Goal: Transaction & Acquisition: Register for event/course

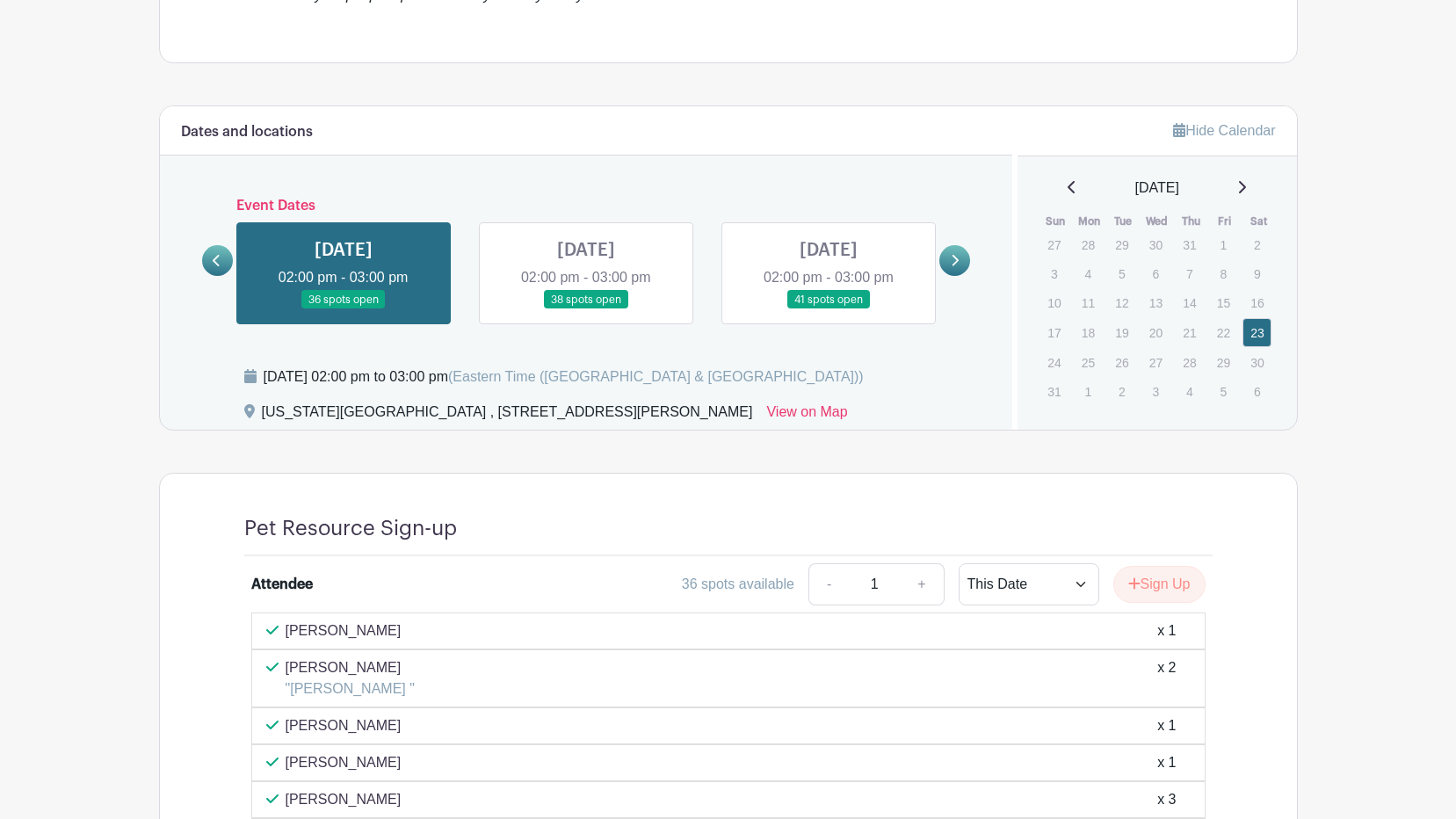
scroll to position [791, 0]
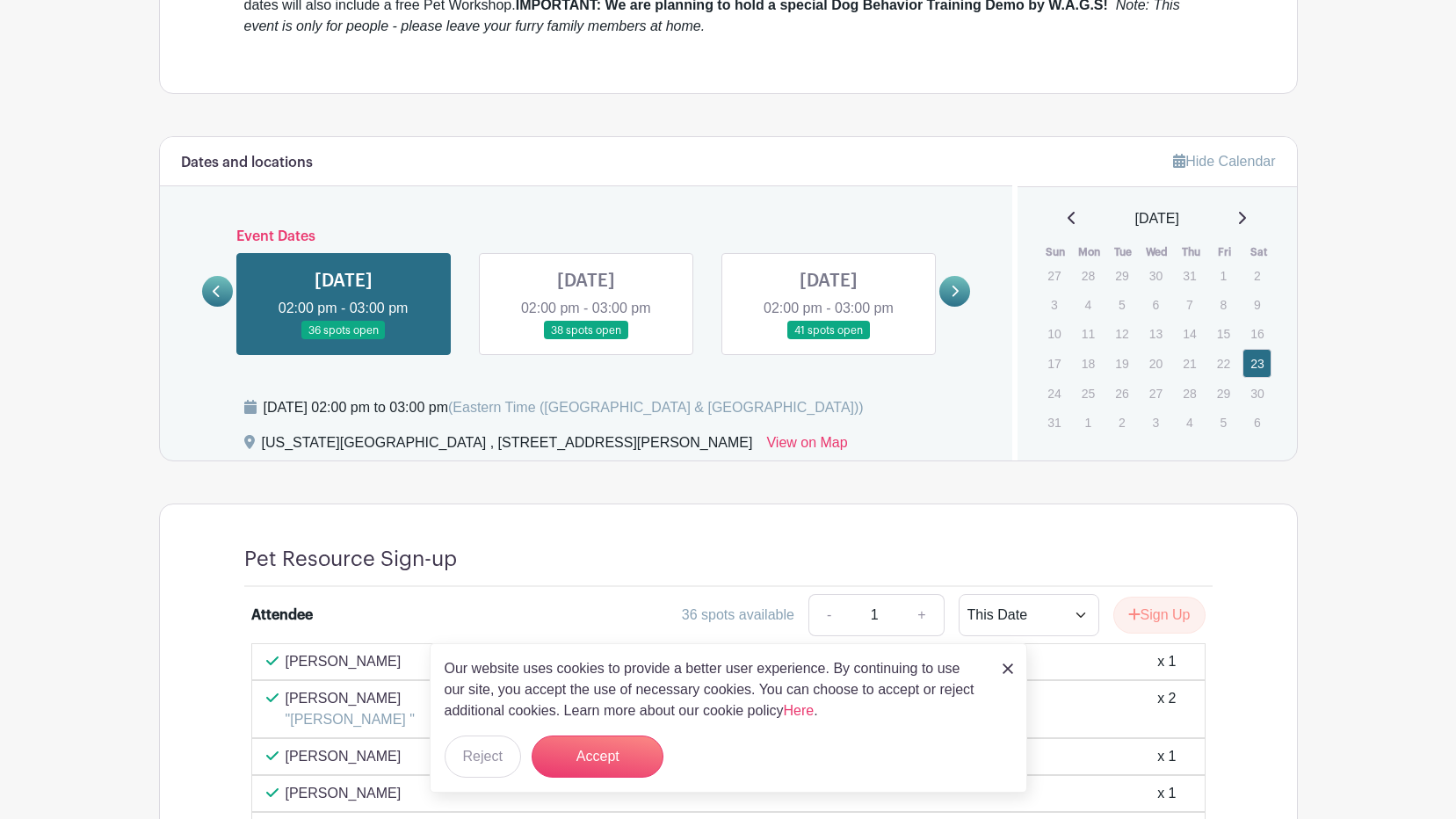
click at [586, 340] on link at bounding box center [586, 340] width 0 height 0
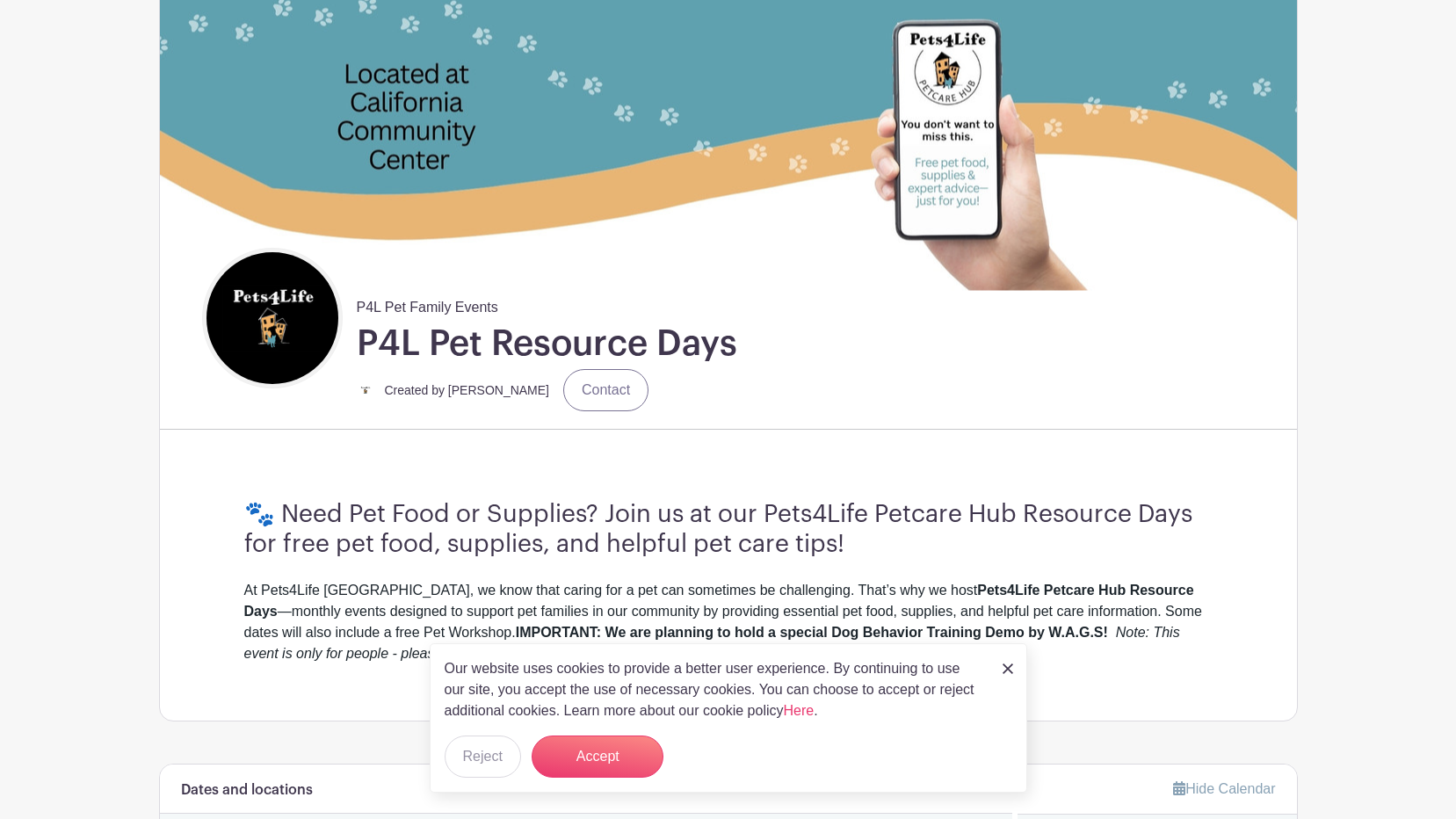
scroll to position [162, 0]
click at [1011, 665] on img at bounding box center [1007, 668] width 10 height 10
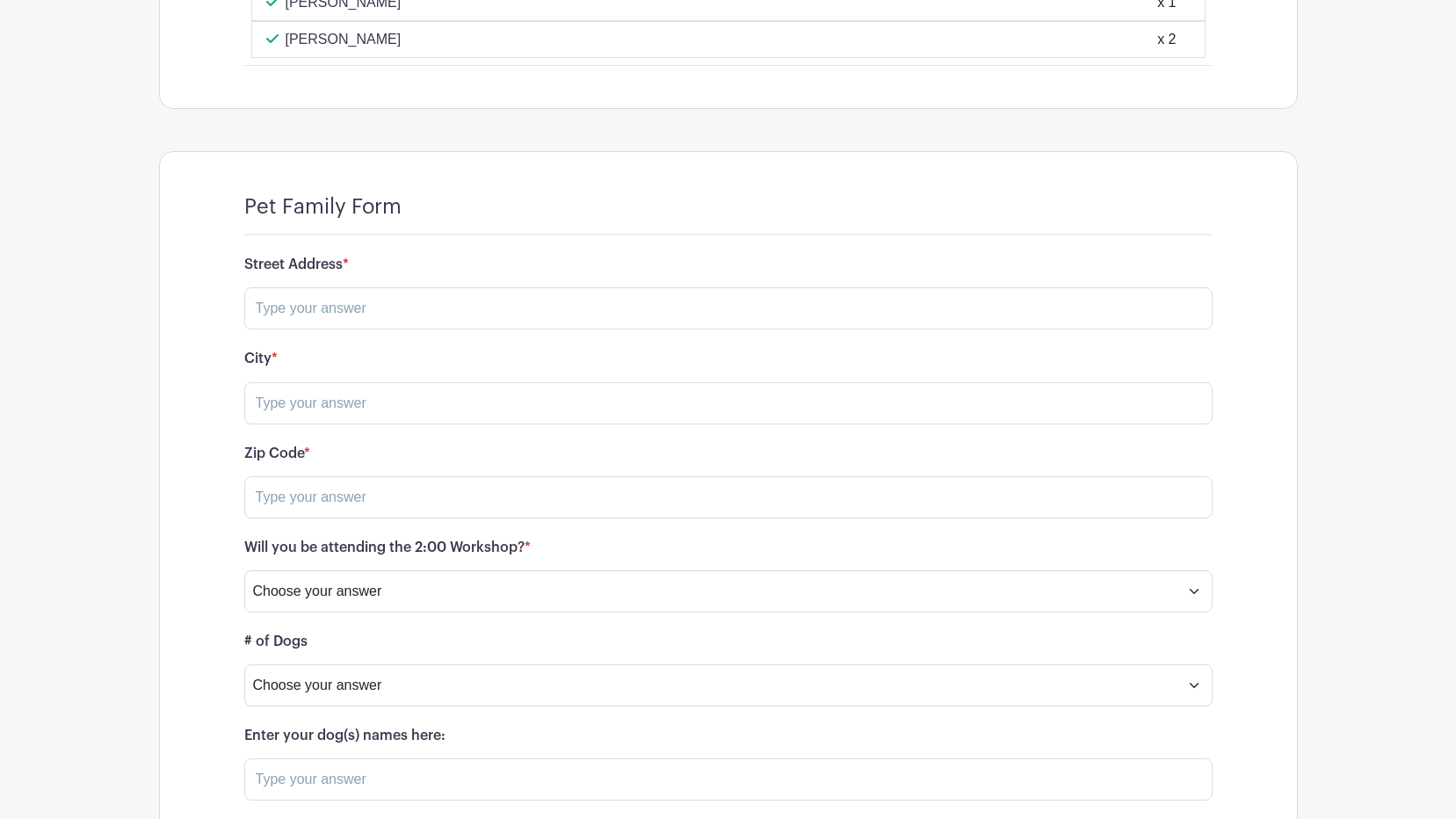
scroll to position [1656, 0]
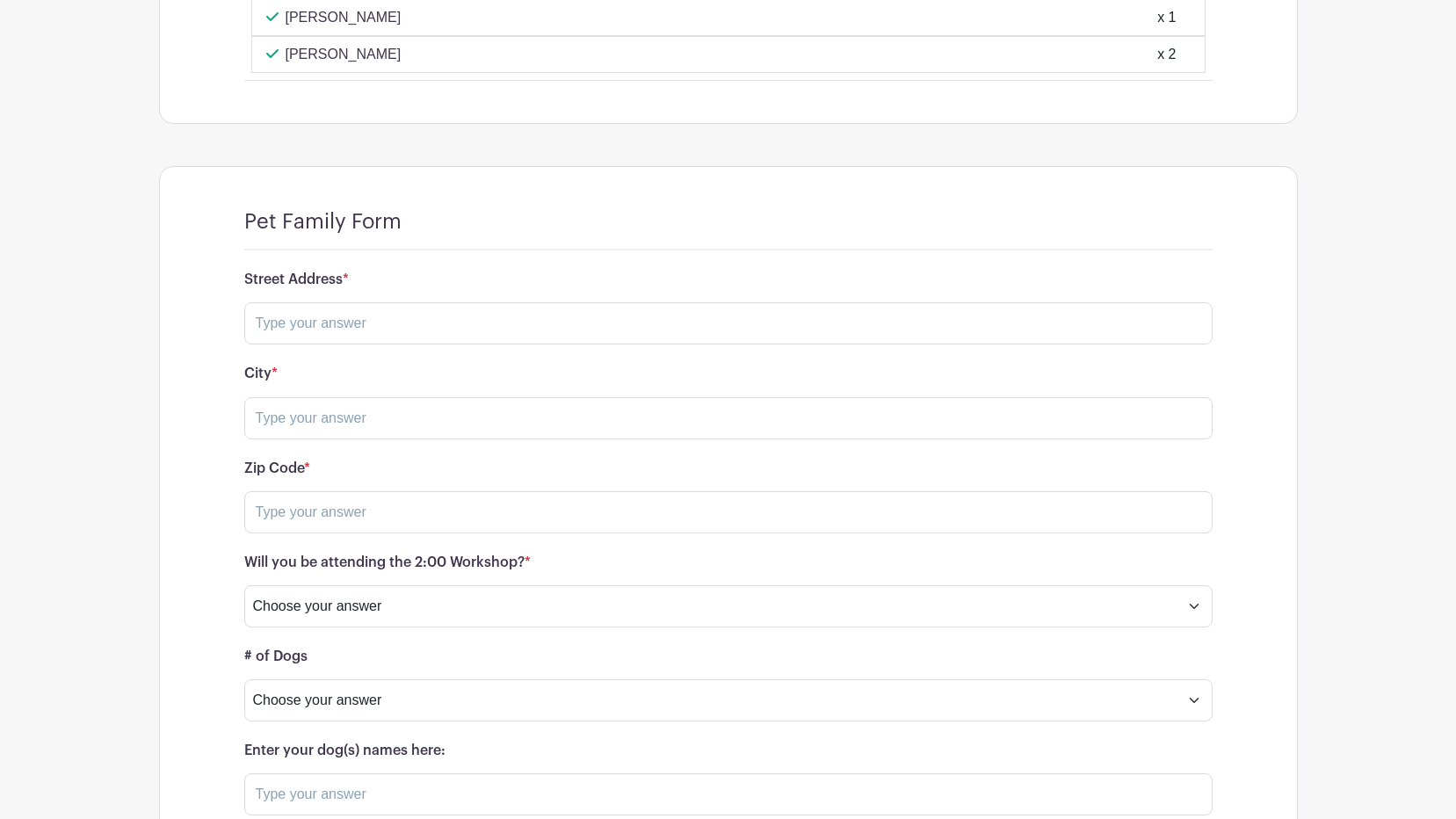
click at [431, 355] on form "Street Address * City * Zip Code * Will you be attending the 2:00 Workshop? * C…" at bounding box center [728, 790] width 968 height 1038
click at [425, 338] on input "text" at bounding box center [728, 323] width 968 height 42
type input "[STREET_ADDRESS][PERSON_NAME]"
type input "[GEOGRAPHIC_DATA]"
type input "40215"
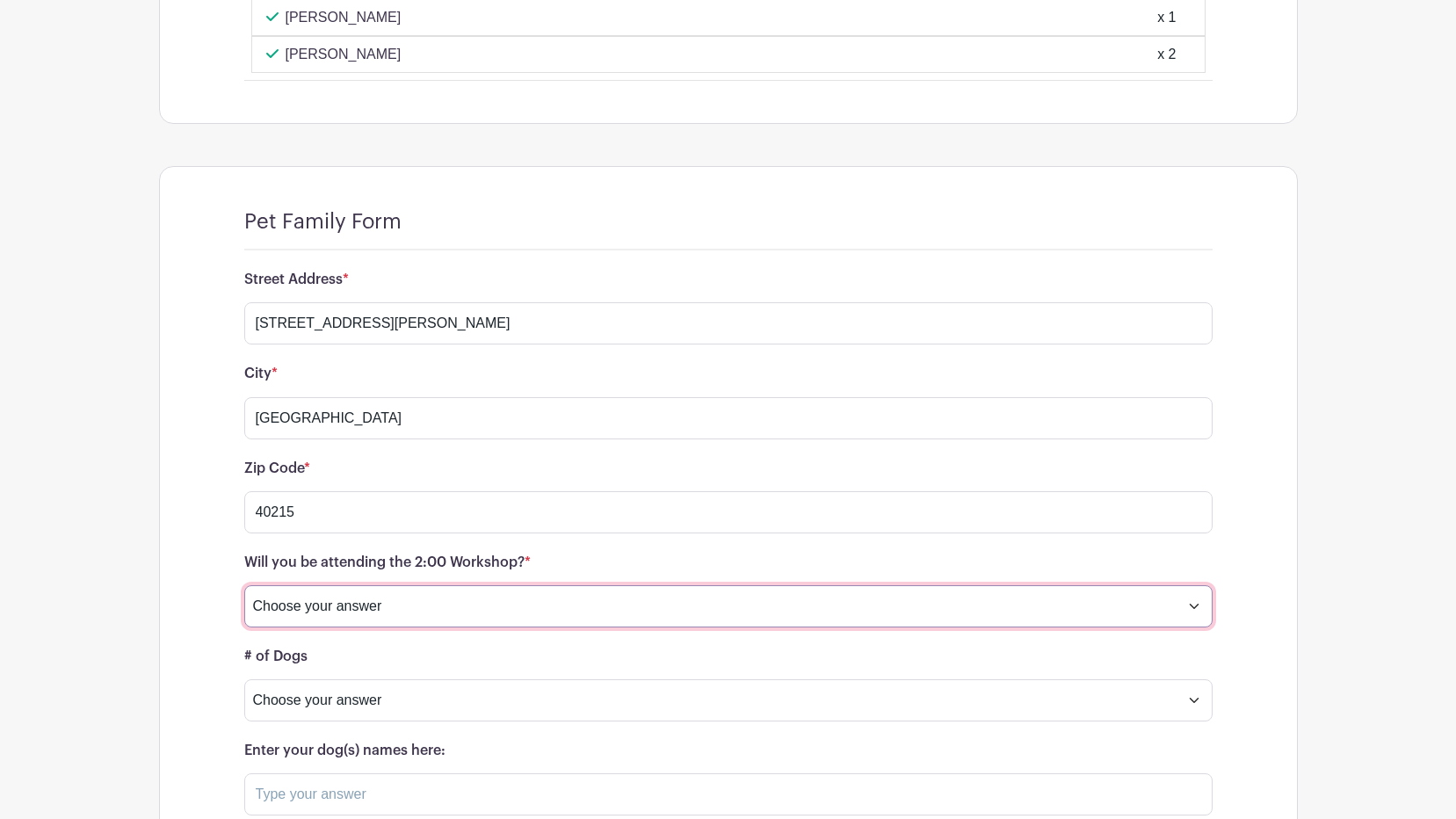
click at [315, 588] on select "Choose your answer Yes No" at bounding box center [728, 606] width 968 height 42
select select "3129"
click at [244, 585] on select "Choose your answer Yes No" at bounding box center [728, 606] width 968 height 42
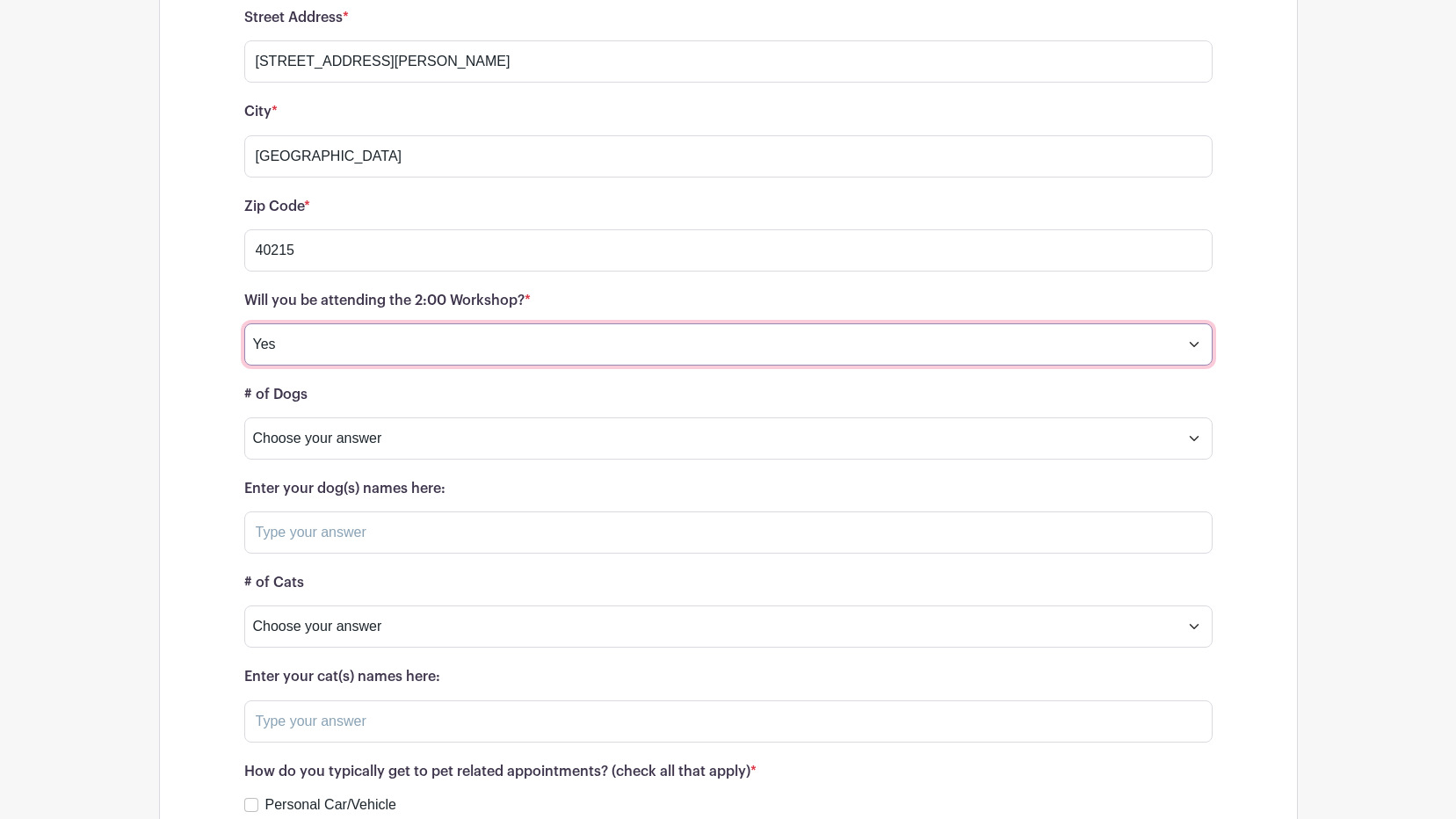
scroll to position [1919, 0]
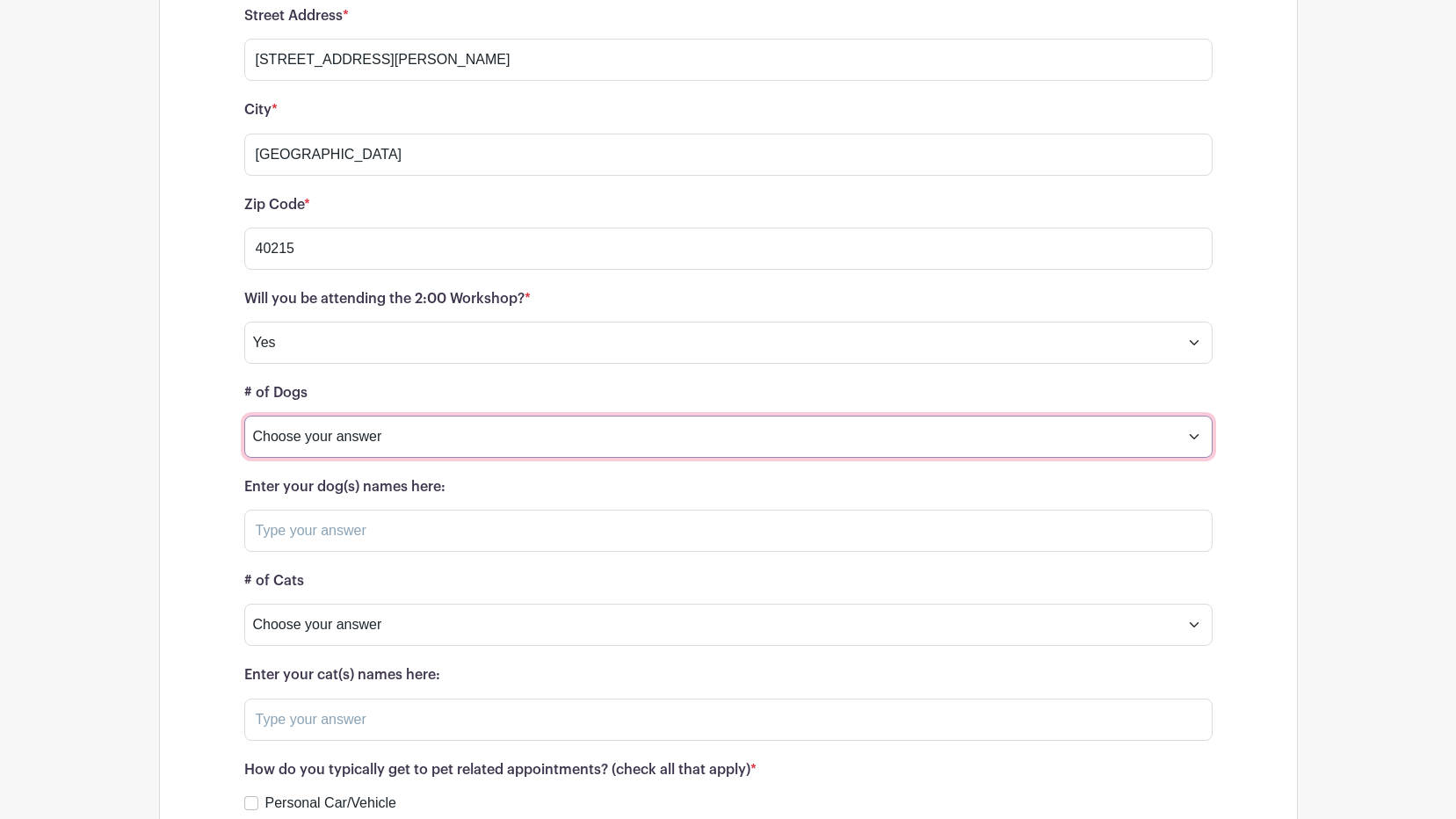
click at [376, 426] on select "Choose your answer 0 1 2 3 or more" at bounding box center [728, 436] width 968 height 42
select select "3132"
click at [244, 415] on select "Choose your answer 0 1 2 3 or more" at bounding box center [728, 436] width 968 height 42
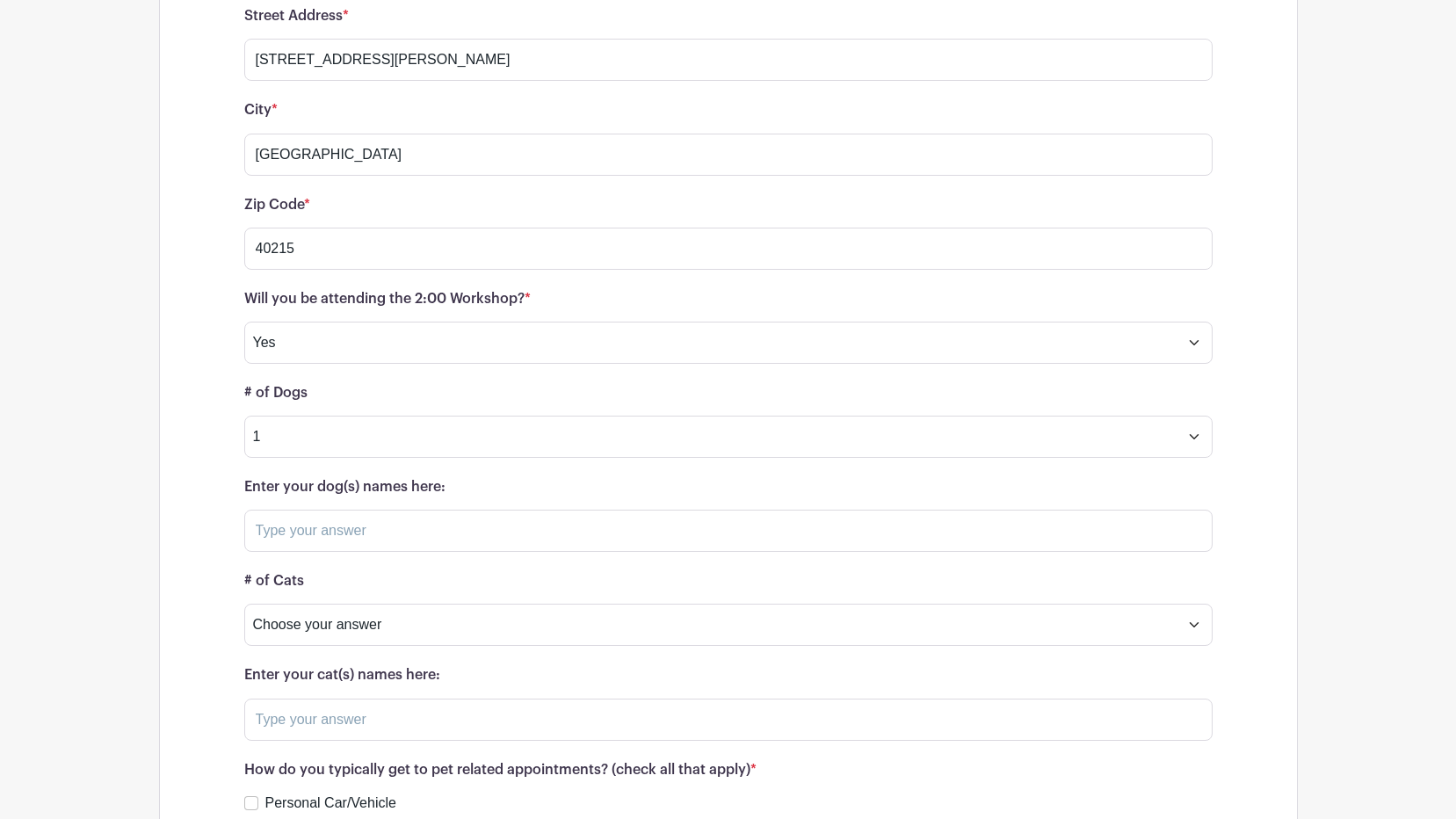
click at [386, 552] on form "Street Address * [STREET_ADDRESS][PERSON_NAME] City * [GEOGRAPHIC_DATA] Zip Cod…" at bounding box center [728, 555] width 968 height 1096
click at [386, 537] on input "text" at bounding box center [728, 530] width 968 height 42
type input "[PERSON_NAME]"
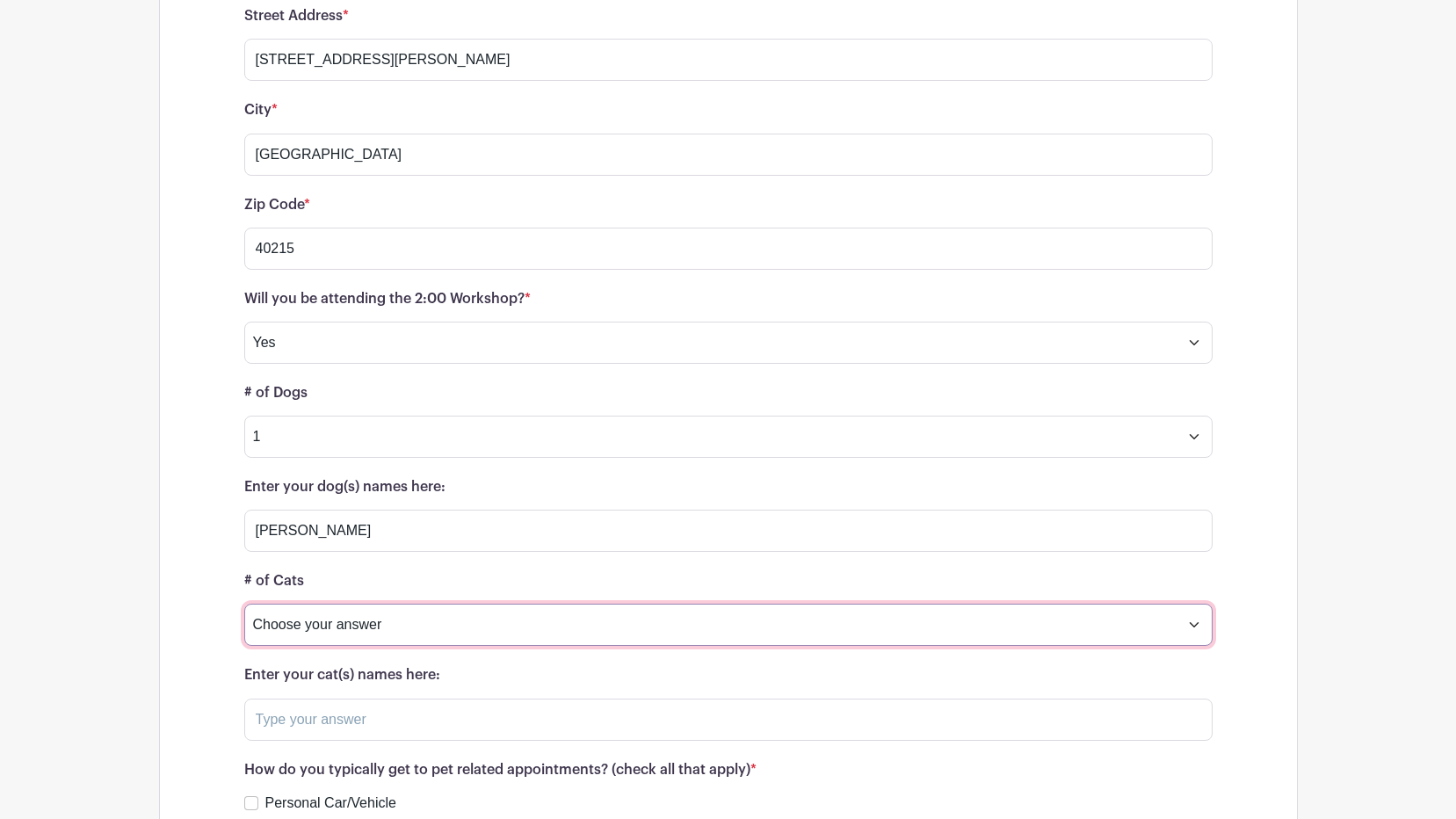
click at [360, 621] on select "Choose your answer 0 1 2 3 or more" at bounding box center [728, 624] width 968 height 42
select select "3137"
click at [244, 603] on select "Choose your answer 0 1 2 3 or more" at bounding box center [728, 624] width 968 height 42
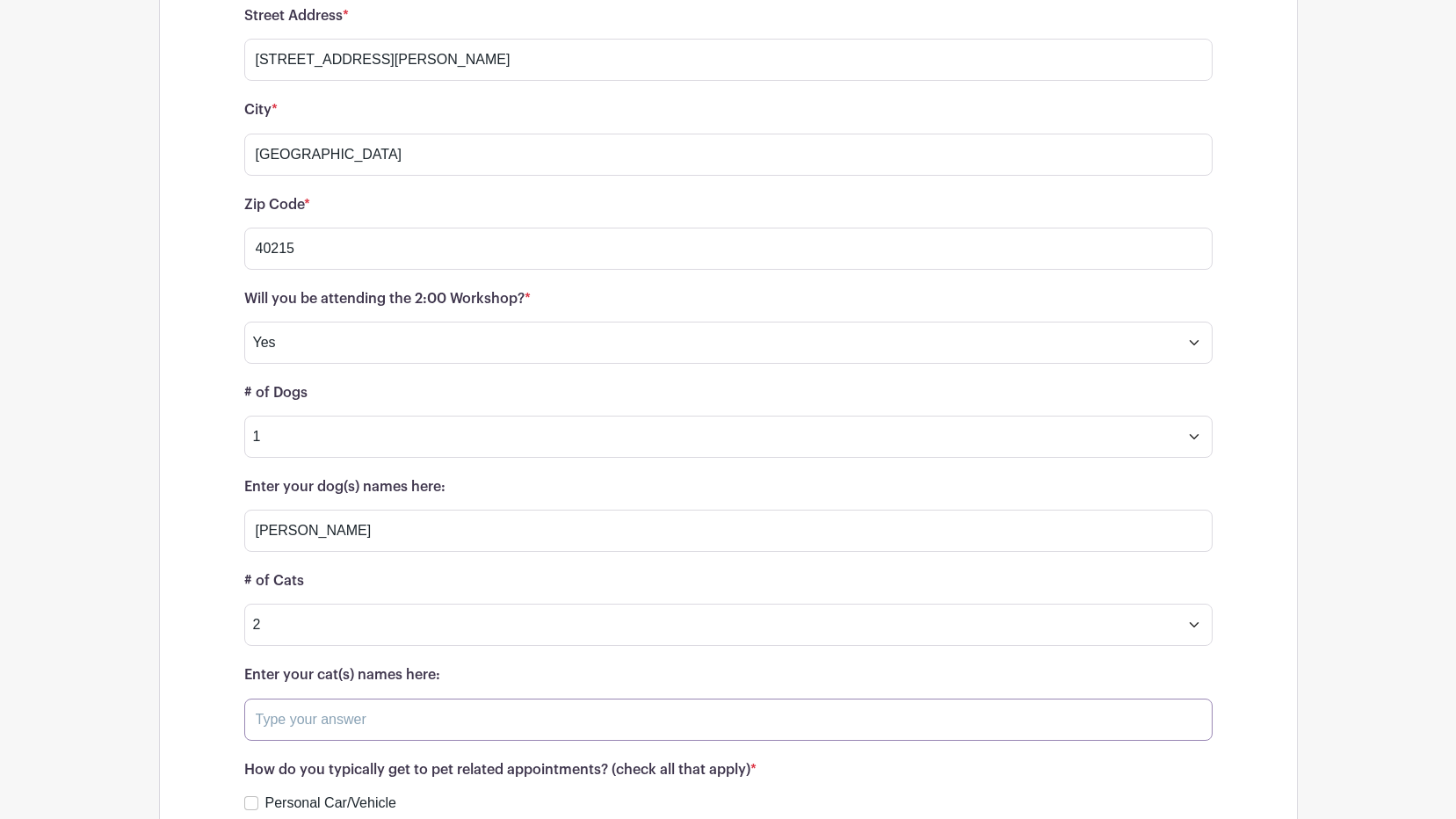
click at [340, 719] on input "text" at bounding box center [728, 719] width 968 height 42
type input "B"
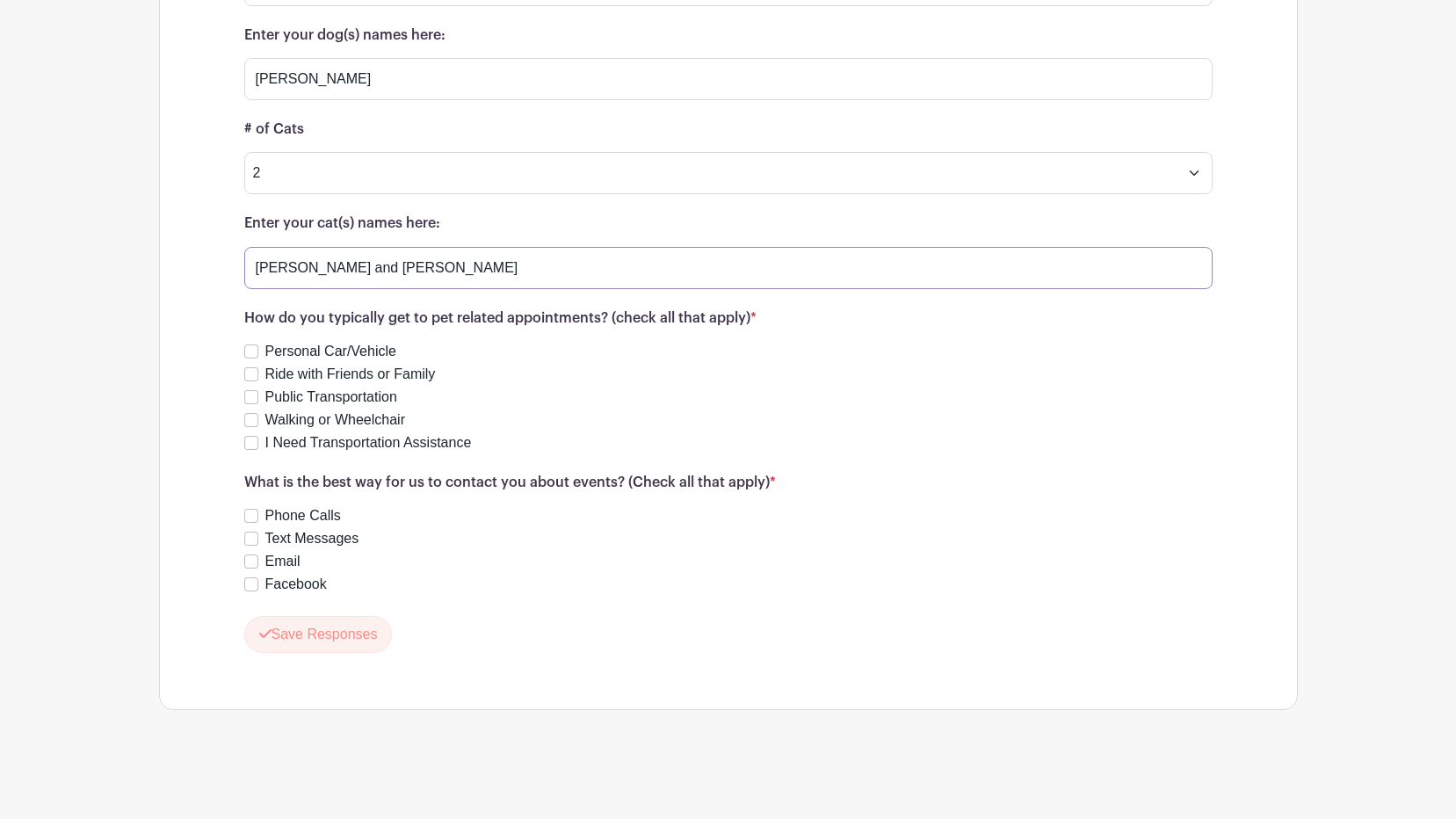
scroll to position [2372, 0]
type input "[PERSON_NAME] and [PERSON_NAME]"
click at [318, 347] on label "Personal Car/Vehicle" at bounding box center [330, 350] width 131 height 21
click at [258, 347] on input "Personal Car/Vehicle" at bounding box center [251, 350] width 14 height 14
checkbox input "true"
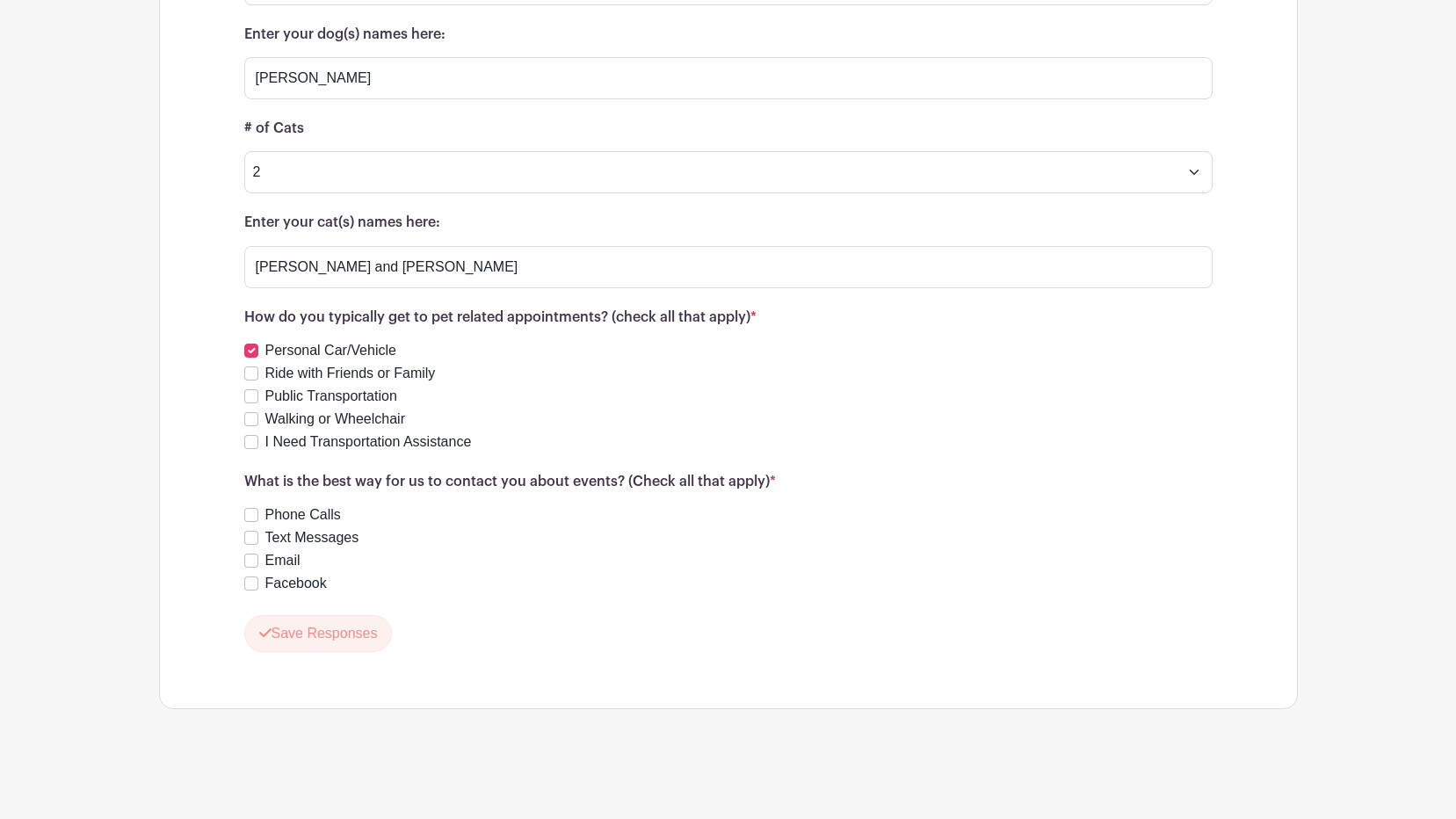
click at [306, 541] on label "Text Messages" at bounding box center [312, 537] width 94 height 21
click at [258, 541] on input "Text Messages" at bounding box center [251, 537] width 14 height 14
checkbox input "true"
click at [287, 558] on label "Email" at bounding box center [282, 560] width 35 height 21
click at [258, 558] on input "Email" at bounding box center [251, 560] width 14 height 14
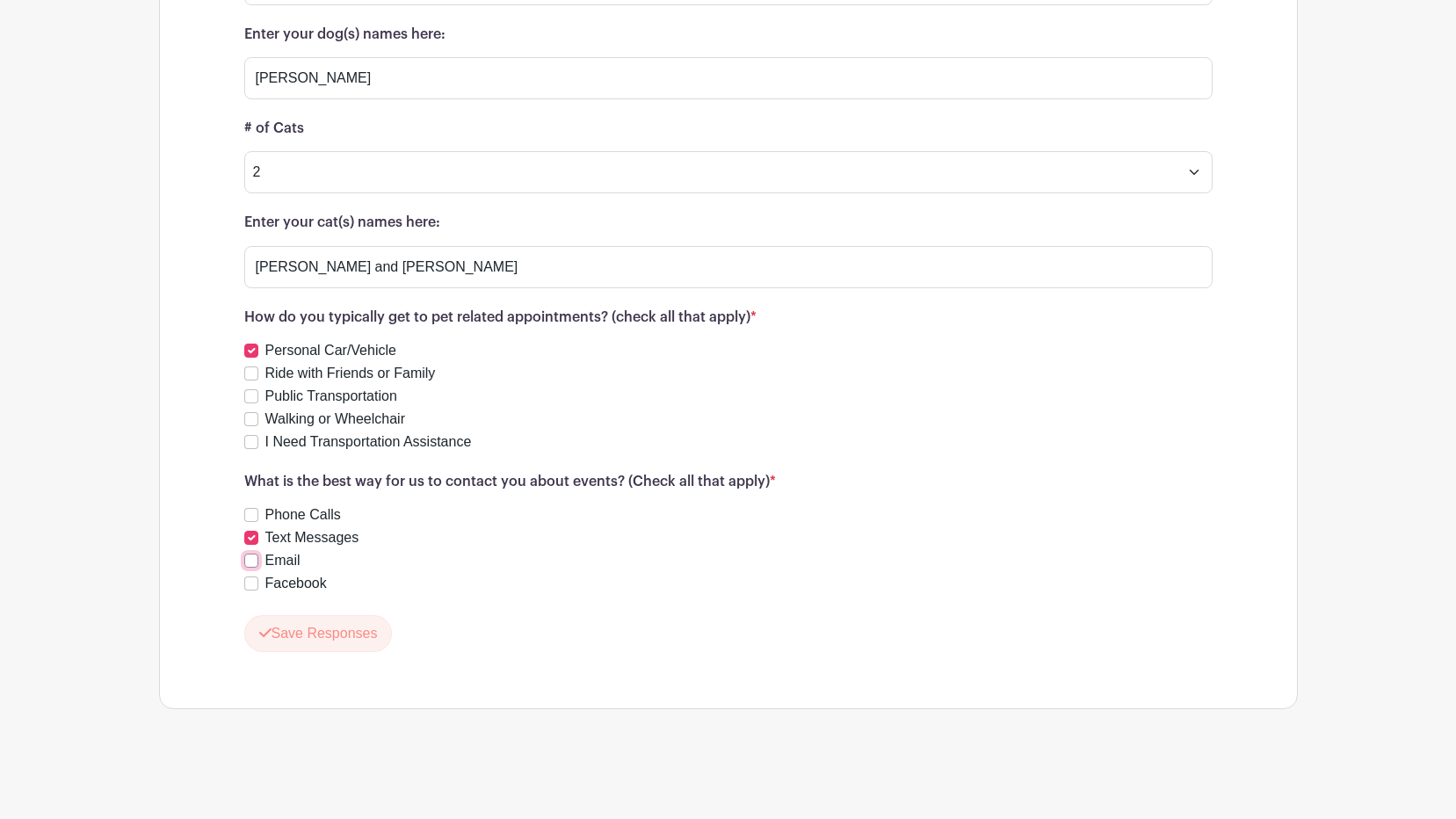
checkbox input "true"
click at [332, 630] on button "Save Responses" at bounding box center [318, 633] width 148 height 37
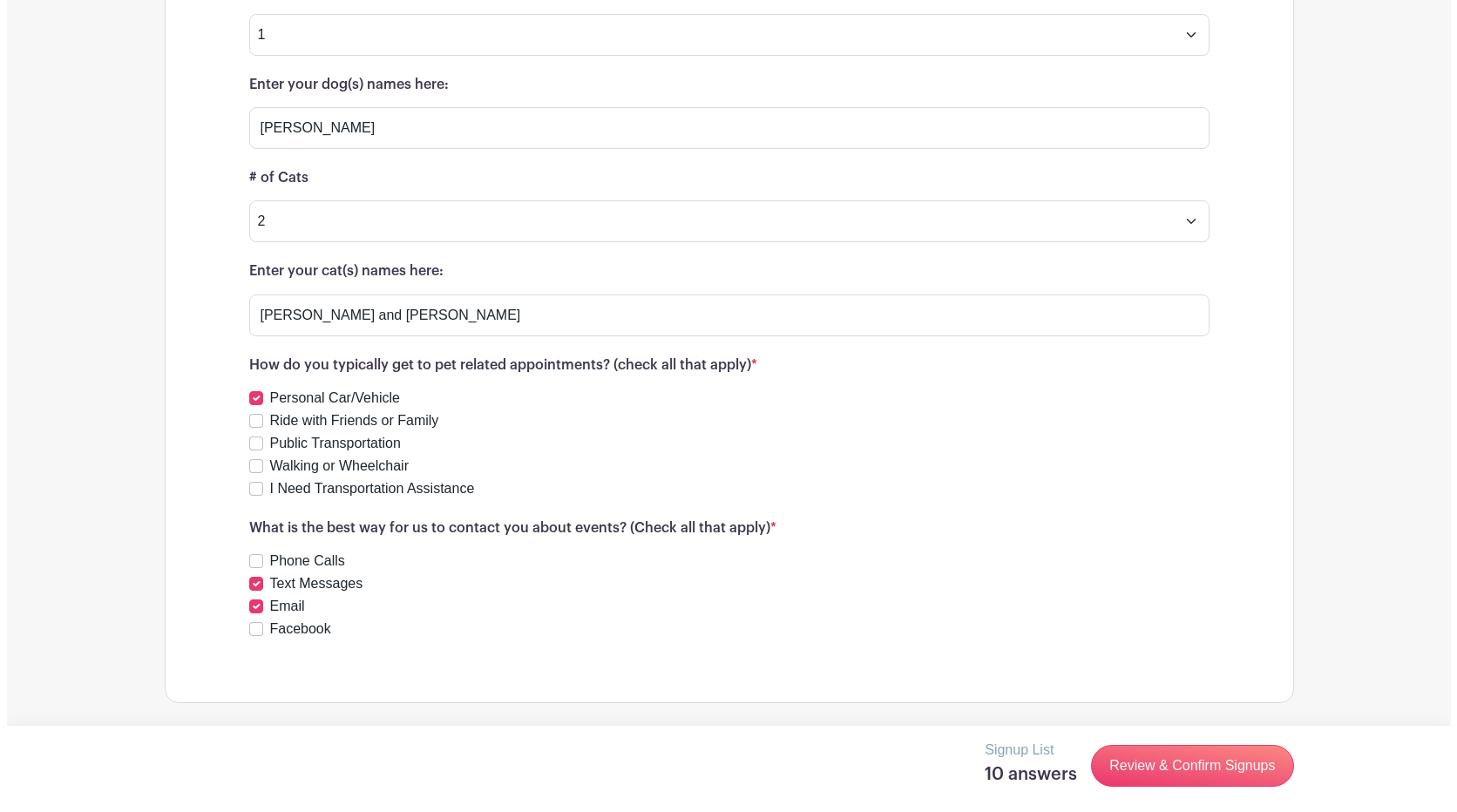
scroll to position [2301, 0]
click at [1230, 766] on link "Review & Confirm Signups" at bounding box center [1184, 765] width 202 height 42
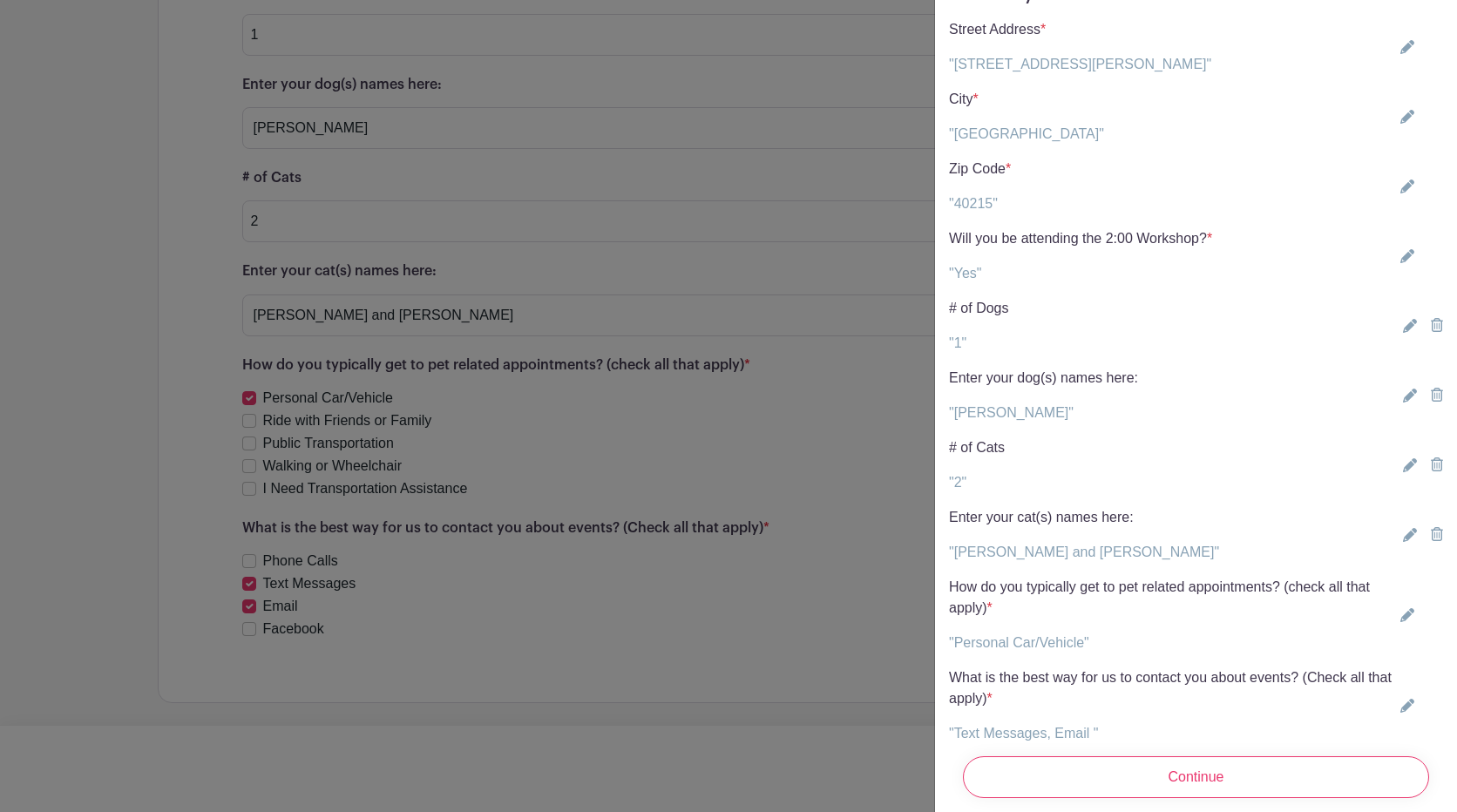
scroll to position [224, 0]
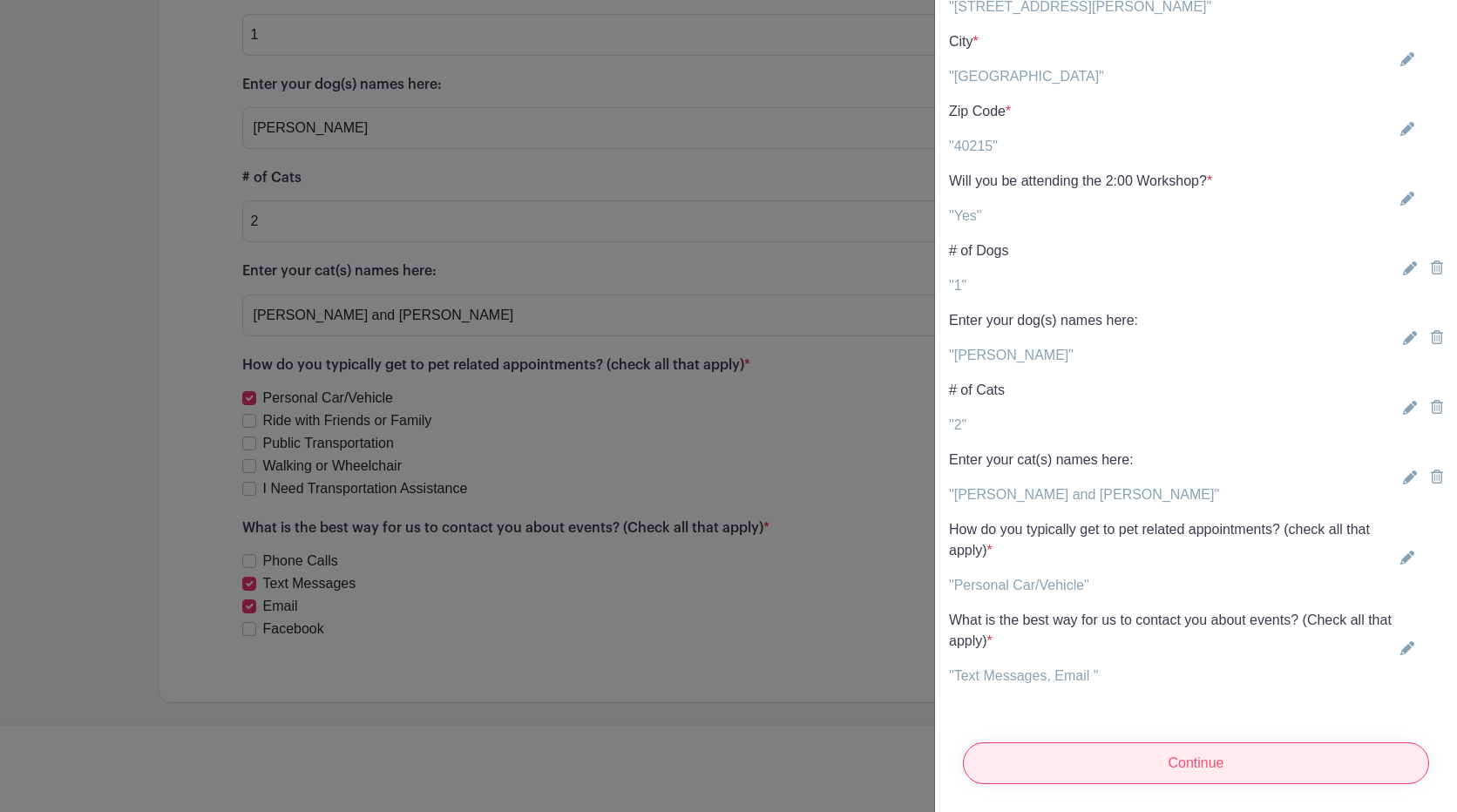
click at [1222, 755] on input "Continue" at bounding box center [1195, 763] width 466 height 42
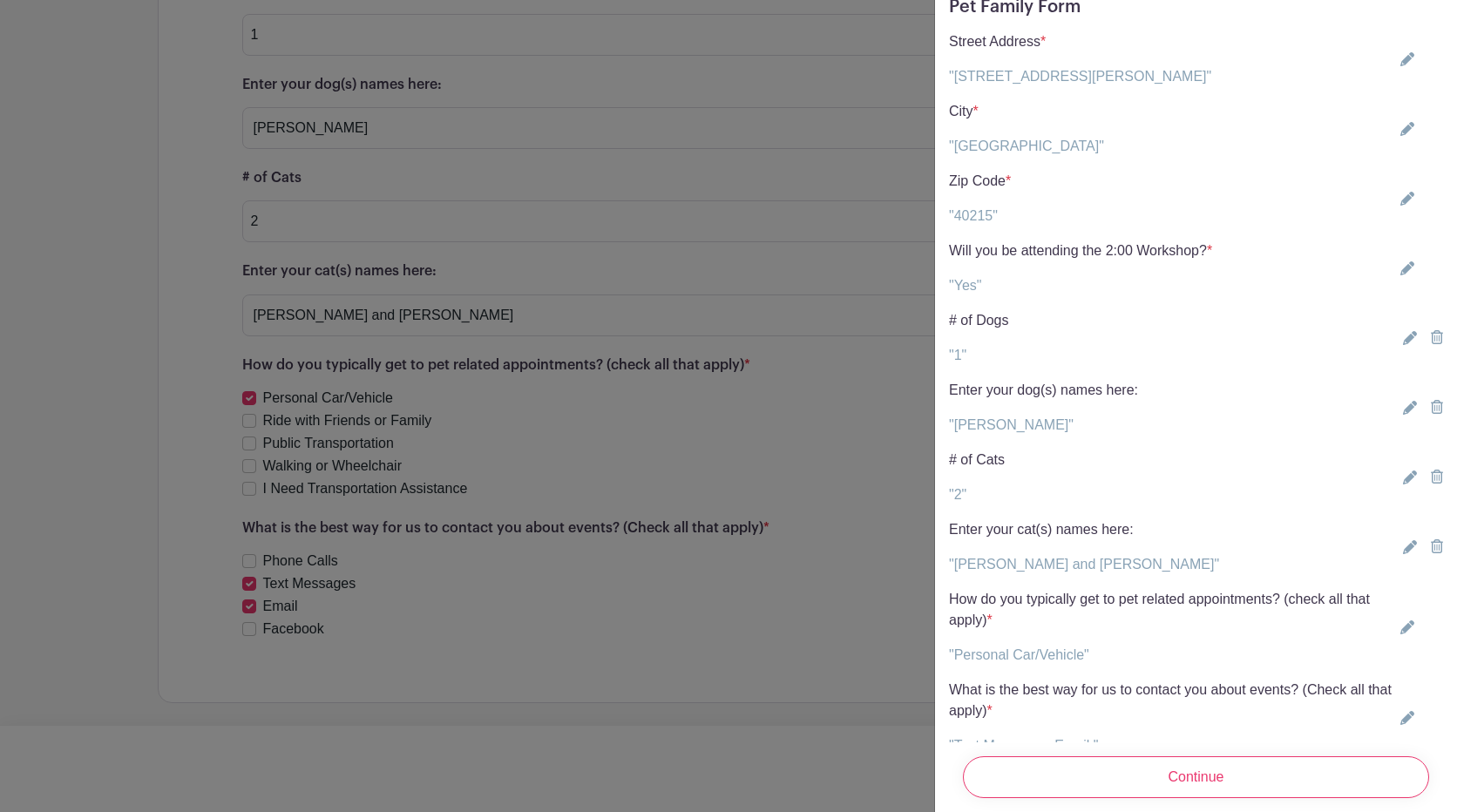
scroll to position [0, 0]
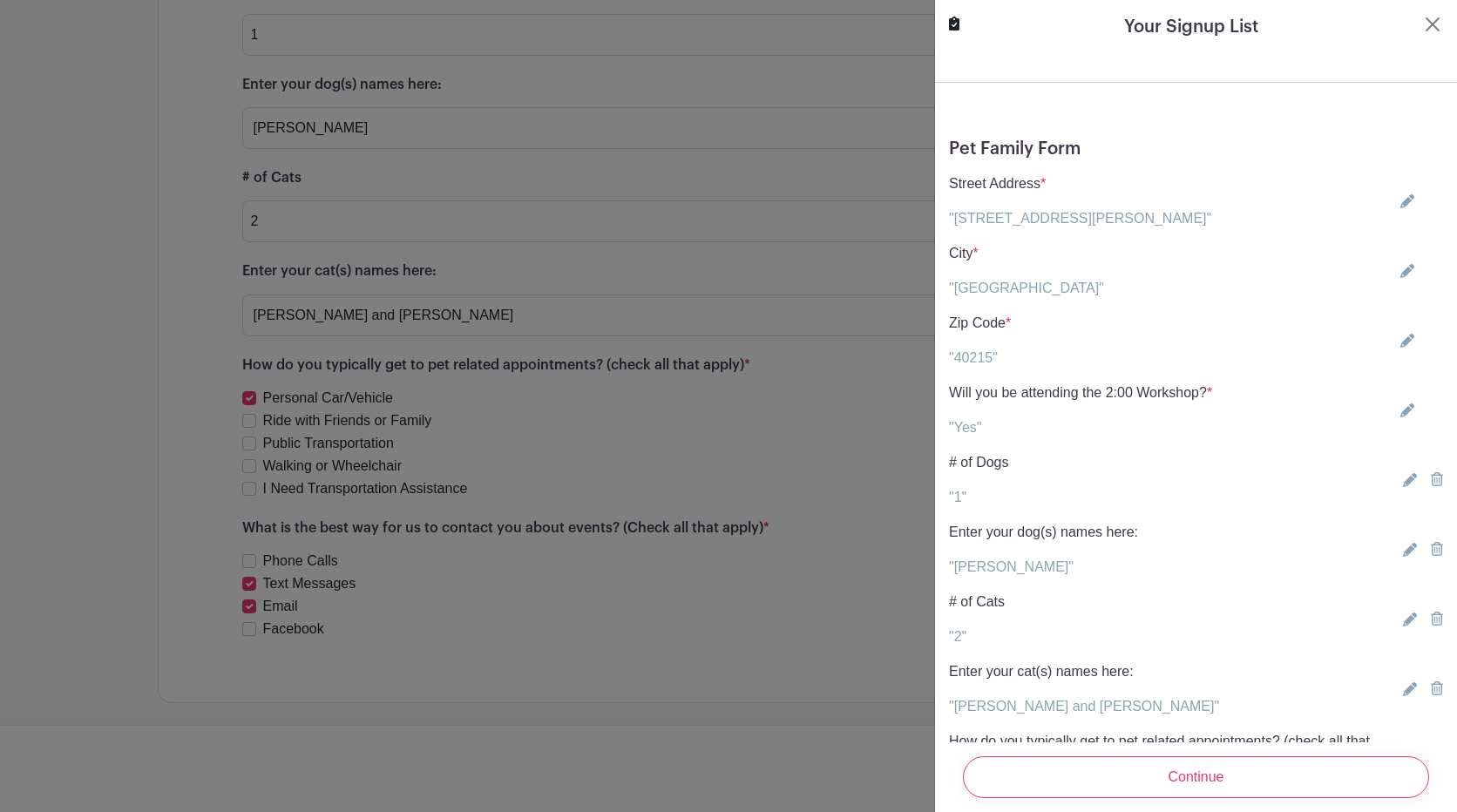
click at [1433, 22] on turbo-frame "Your Signup List Pet Family Form Street Address * "[STREET_ADDRESS][PERSON_NAME…" at bounding box center [1195, 511] width 522 height 1023
click at [1423, 30] on button "Close" at bounding box center [1432, 24] width 20 height 20
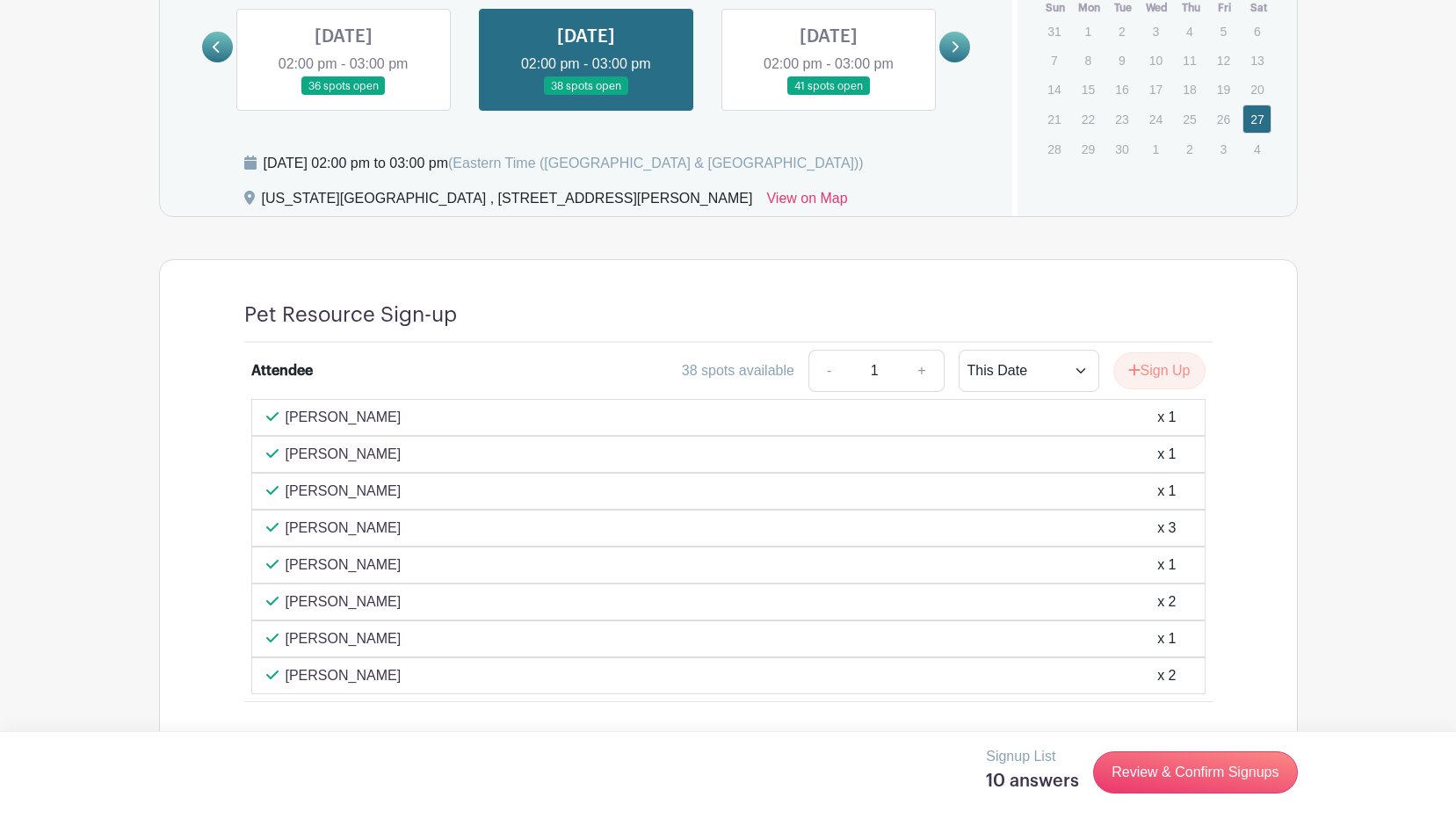
scroll to position [1003, 0]
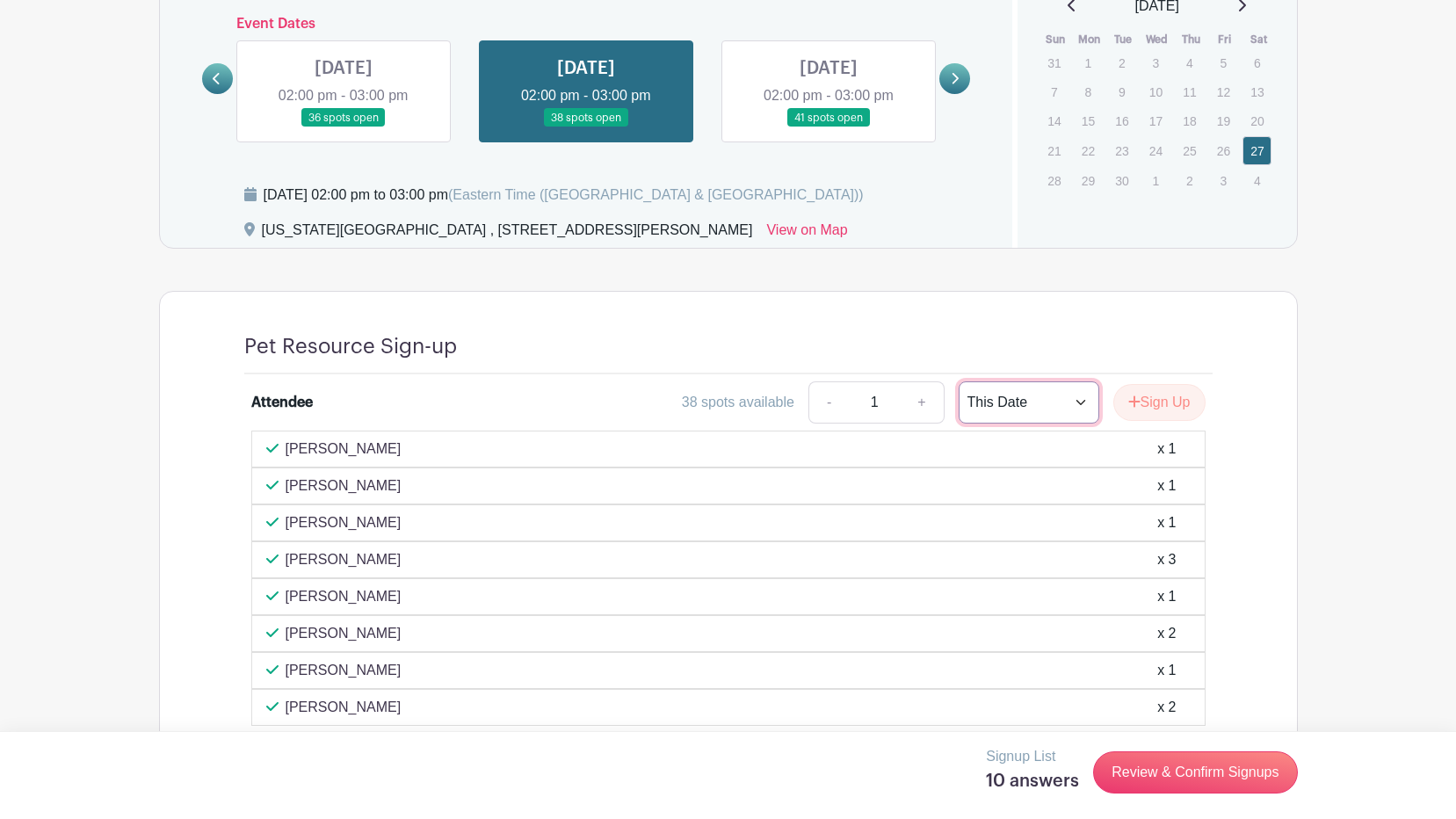
click at [999, 406] on select "This Date Select Dates" at bounding box center [1029, 402] width 141 height 42
click at [1151, 410] on button "Sign Up" at bounding box center [1159, 402] width 92 height 37
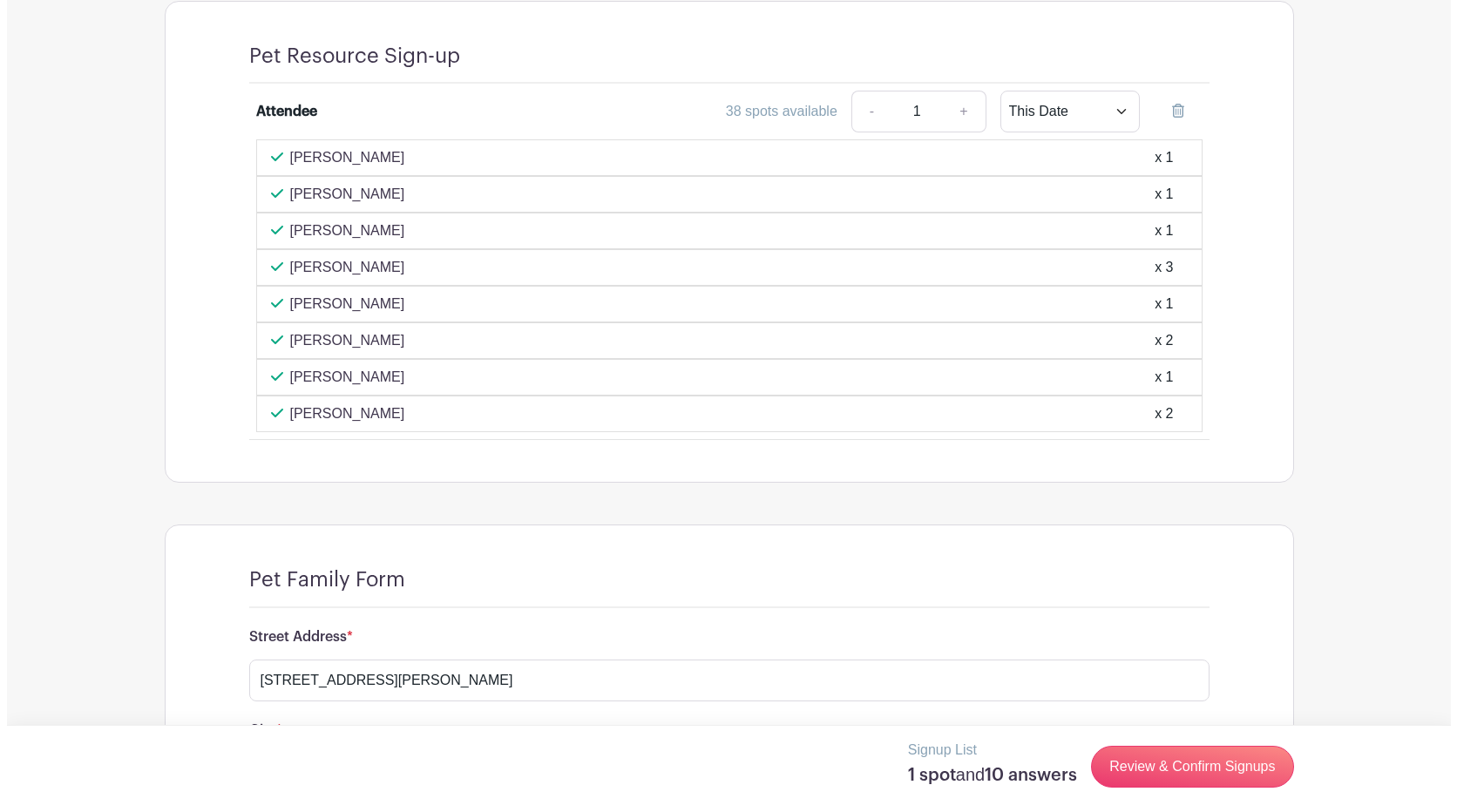
scroll to position [1604, 0]
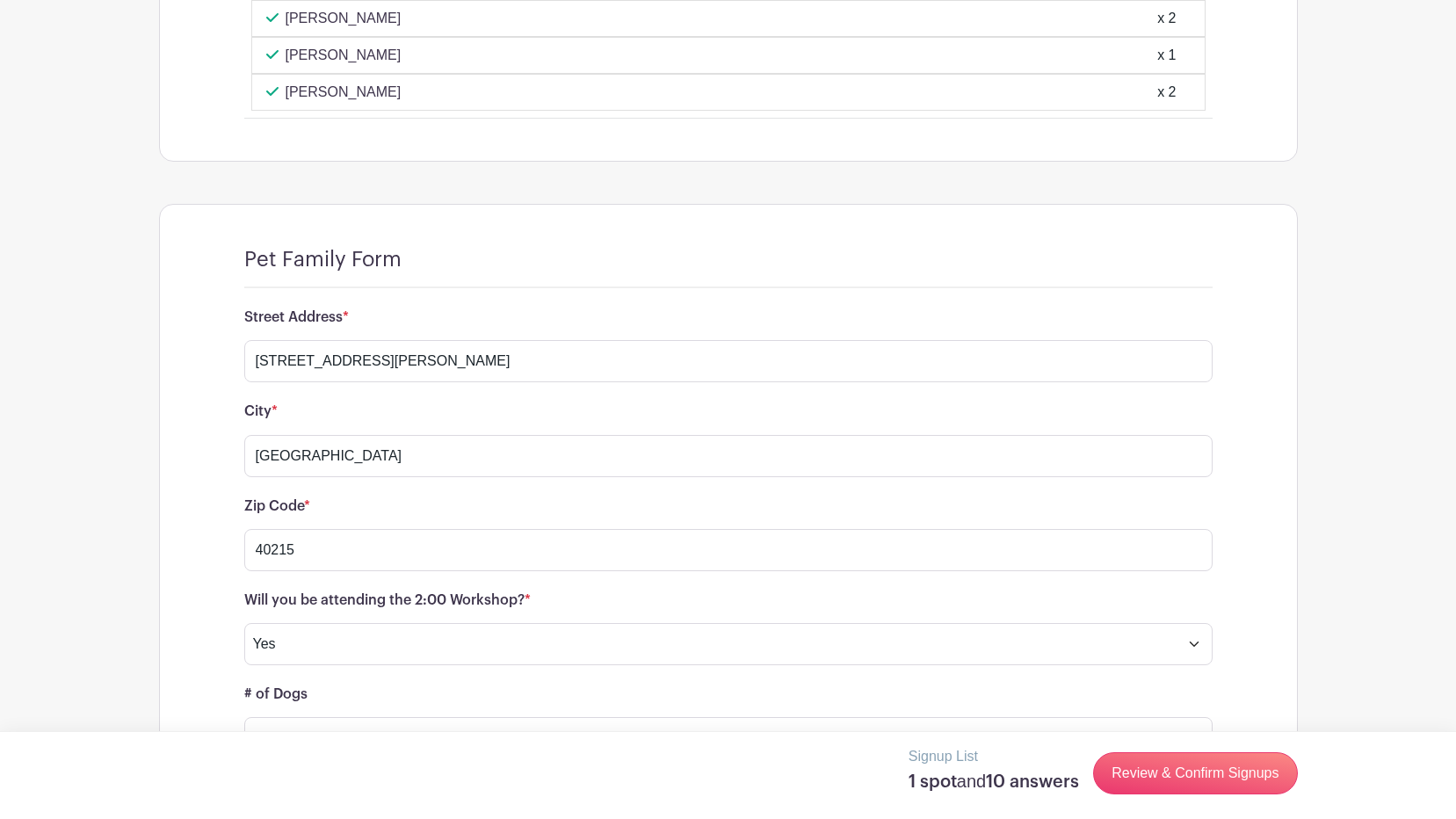
click at [1224, 798] on div "Signup List 1 spot and 10 answers Review & Confirm Signups" at bounding box center [728, 772] width 1138 height 54
click at [1203, 770] on link "Review & Confirm Signups" at bounding box center [1194, 773] width 204 height 42
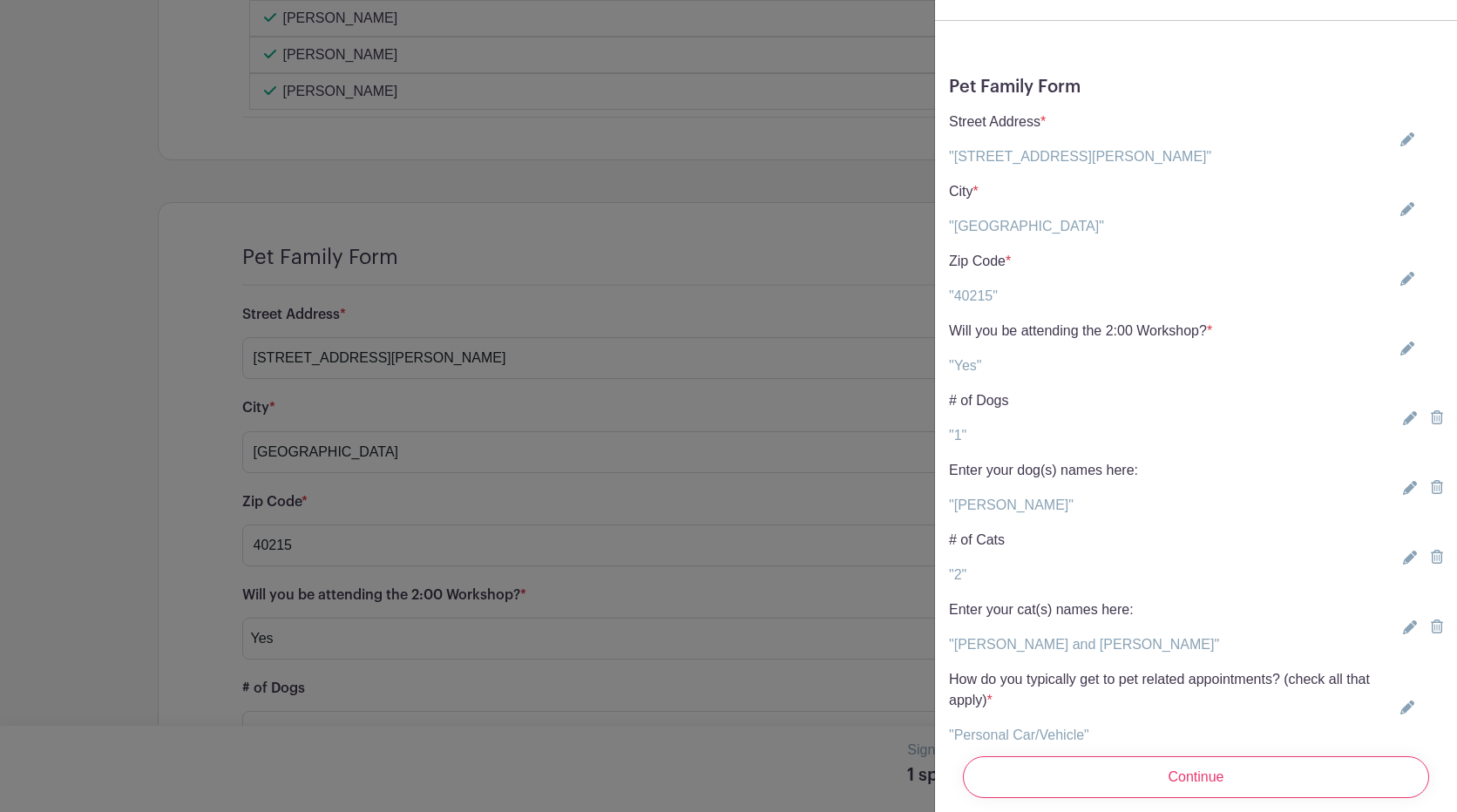
scroll to position [462, 0]
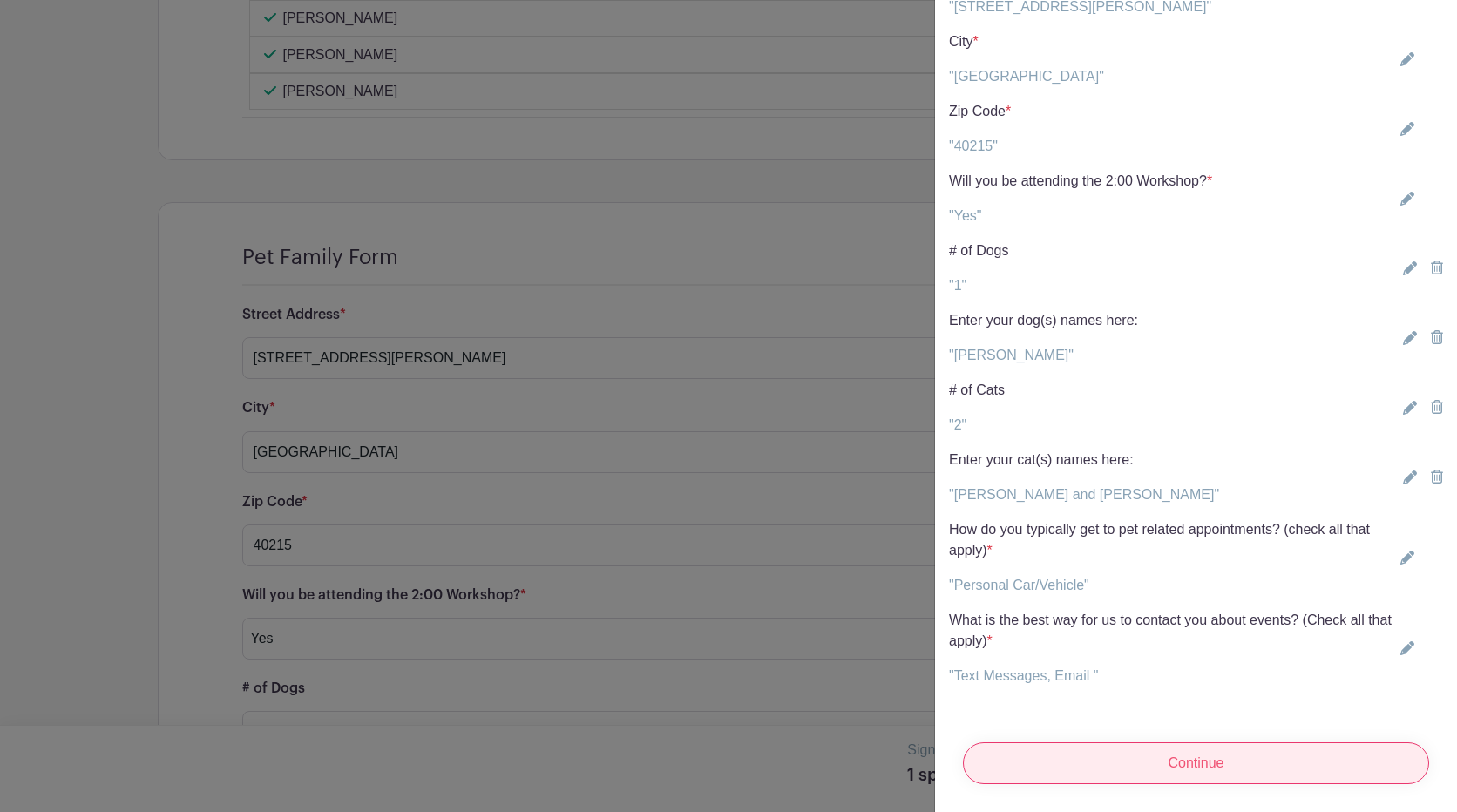
click at [1176, 765] on input "Continue" at bounding box center [1195, 763] width 466 height 42
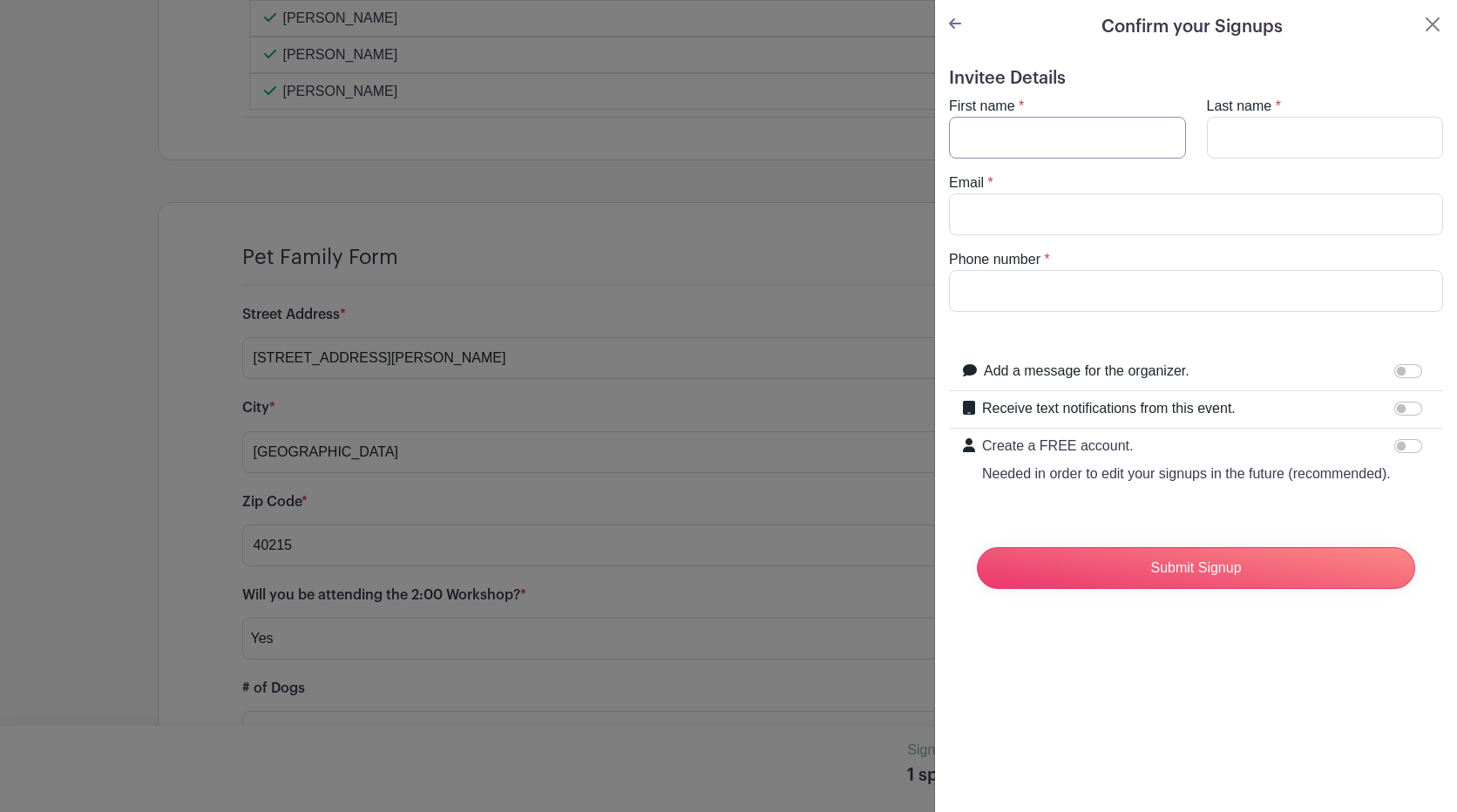
click at [1026, 134] on input "First name" at bounding box center [1067, 137] width 237 height 42
type input "Cheyenne"
type input "Hill"
type input "[EMAIL_ADDRESS][DOMAIN_NAME]"
type input "5028358733"
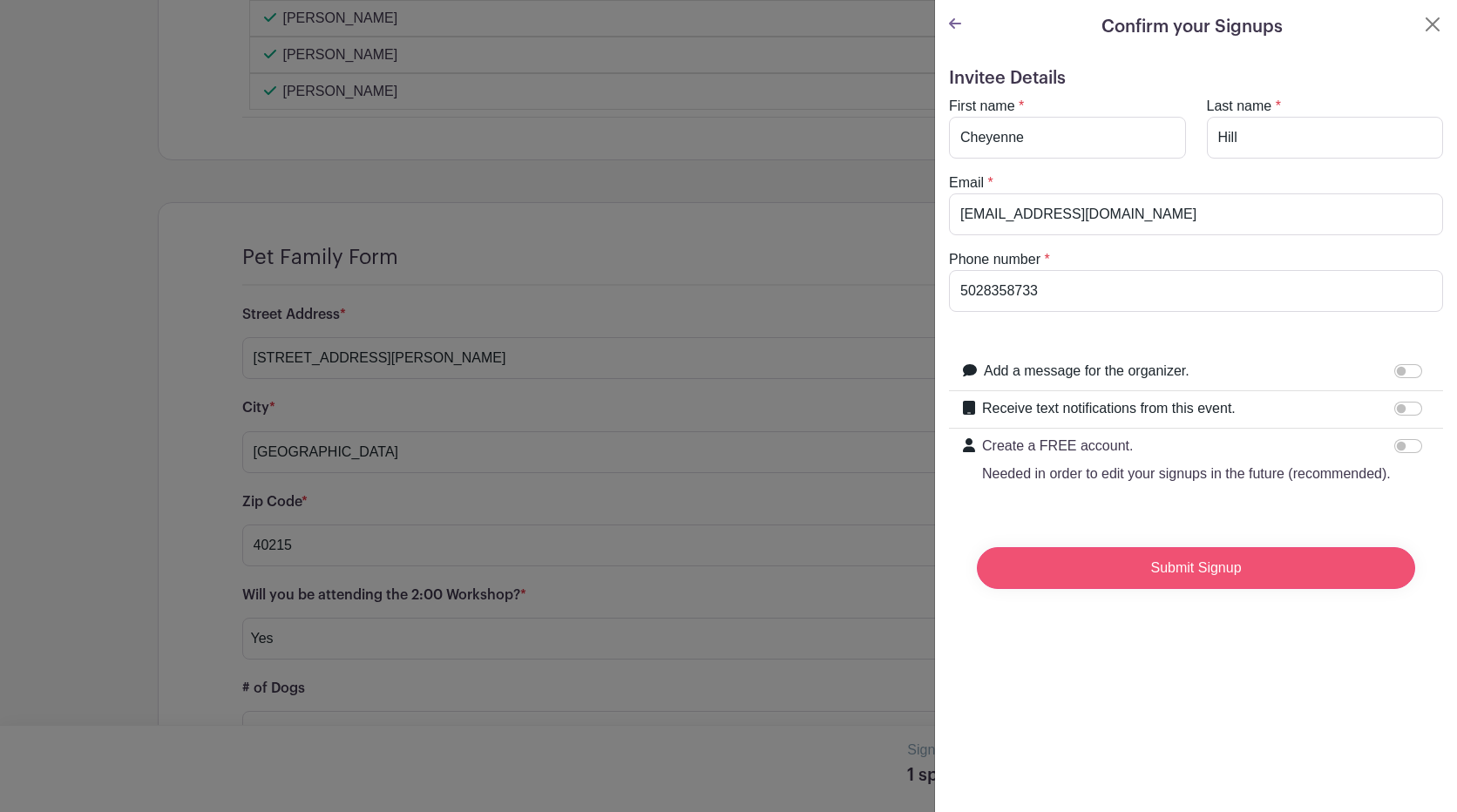
click at [1142, 589] on input "Submit Signup" at bounding box center [1195, 567] width 438 height 42
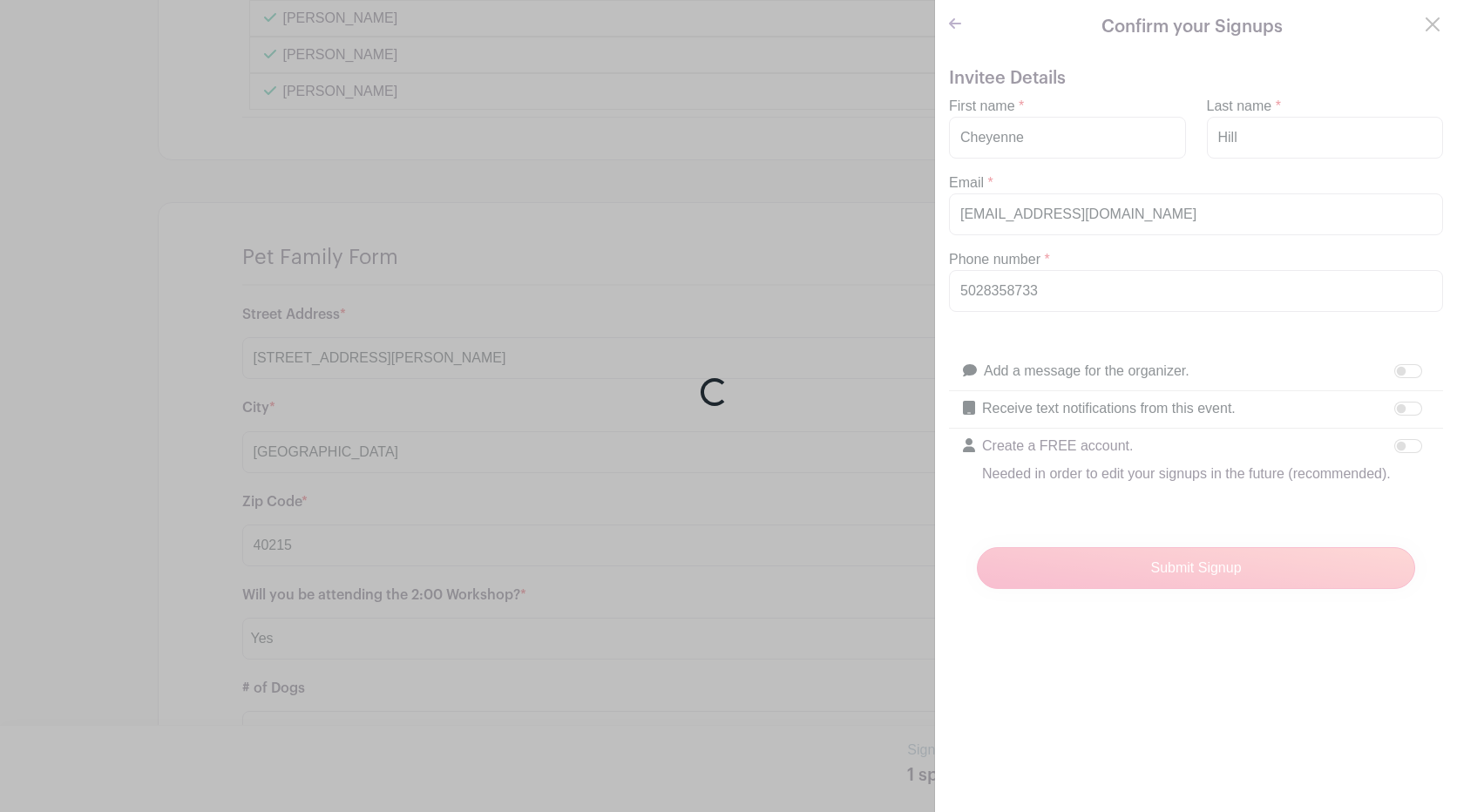
scroll to position [1641, 0]
